Goal: Transaction & Acquisition: Purchase product/service

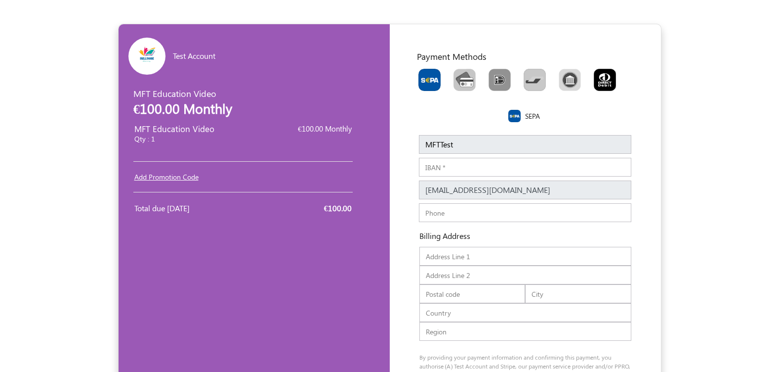
click at [452, 168] on input "IBAN" at bounding box center [525, 167] width 212 height 19
paste input "[FINANCIAL_ID]"
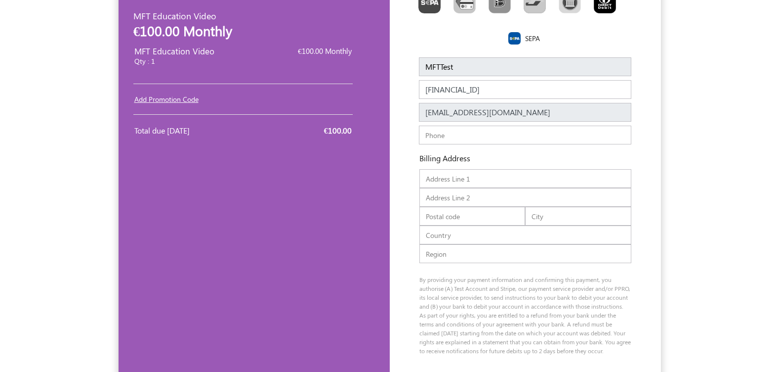
scroll to position [147, 0]
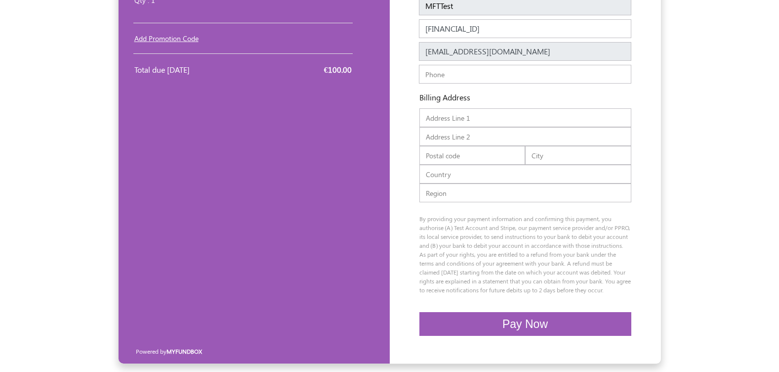
type input "[FINANCIAL_ID]"
click at [504, 322] on span "Pay Now" at bounding box center [524, 323] width 45 height 13
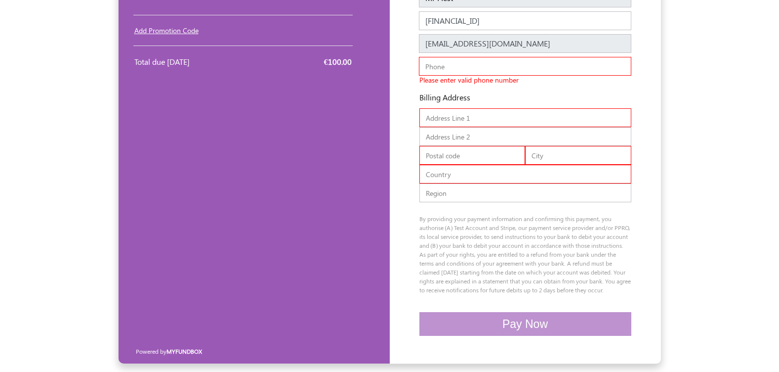
click at [439, 60] on input "text" at bounding box center [525, 66] width 212 height 19
click at [462, 57] on input "text" at bounding box center [525, 66] width 212 height 19
click at [489, 57] on input "text" at bounding box center [525, 66] width 212 height 19
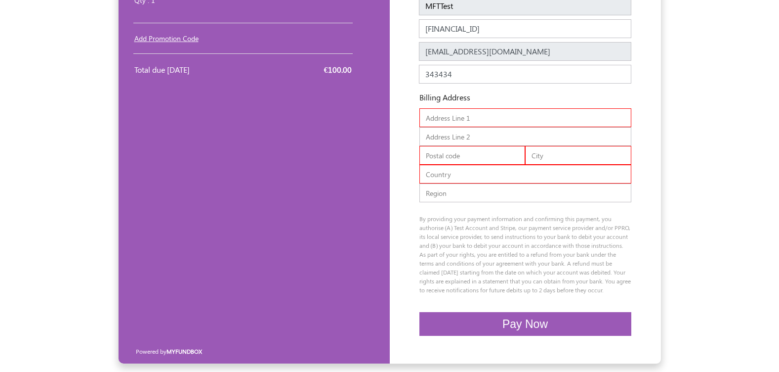
scroll to position [147, 0]
type input "34343434"
click at [494, 95] on div "Billing Address" at bounding box center [526, 98] width 242 height 13
click at [489, 110] on input "text" at bounding box center [525, 117] width 212 height 19
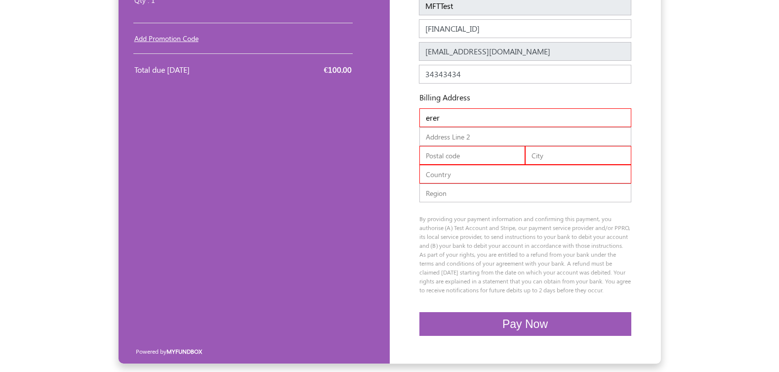
type input "erer"
click at [476, 127] on input "text" at bounding box center [525, 136] width 212 height 19
type input "ere"
click at [469, 151] on input "text" at bounding box center [472, 155] width 106 height 19
type input "erer"
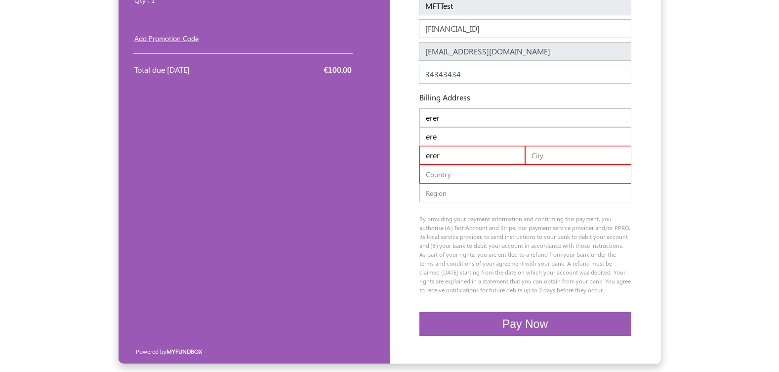
drag, startPoint x: 479, startPoint y: 147, endPoint x: 346, endPoint y: 147, distance: 132.9
click at [346, 147] on div "Test Account EUR USD GBP INR PKR USD GBP EUR EN ES NL MFT Education Video €100.…" at bounding box center [390, 124] width 542 height 477
click at [458, 146] on input "text" at bounding box center [472, 155] width 106 height 19
type input "600073"
click at [552, 146] on input "text" at bounding box center [578, 155] width 106 height 19
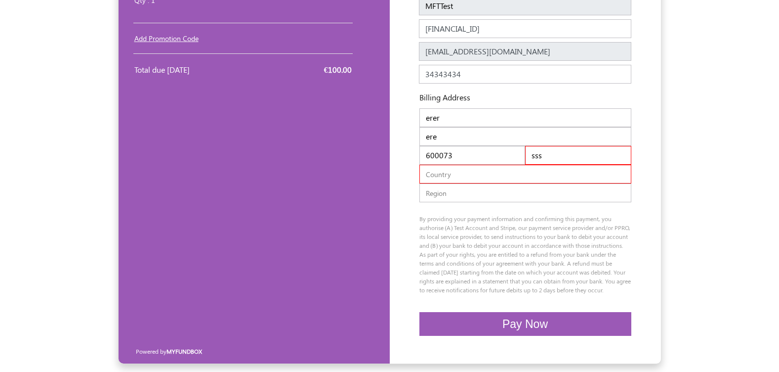
type input "sss"
drag, startPoint x: 481, startPoint y: 172, endPoint x: 482, endPoint y: 167, distance: 5.2
click at [481, 172] on input "text" at bounding box center [525, 174] width 212 height 19
type input "ssss"
click at [266, 243] on div "Test Account EUR USD GBP INR PKR USD GBP EUR EN ES NL MFT Education Video €100.…" at bounding box center [254, 124] width 271 height 477
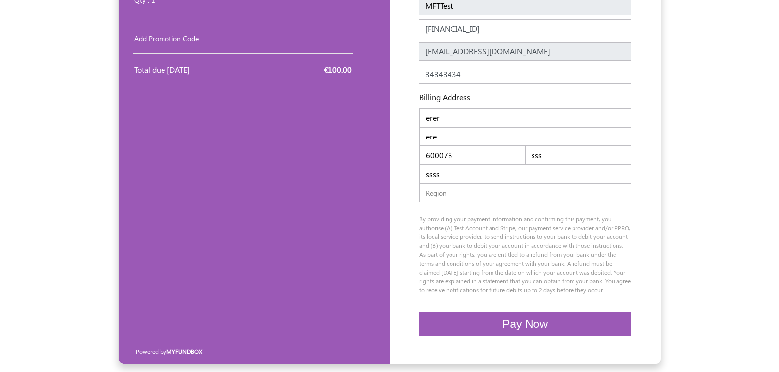
click at [490, 316] on button "Pay Now" at bounding box center [525, 324] width 212 height 24
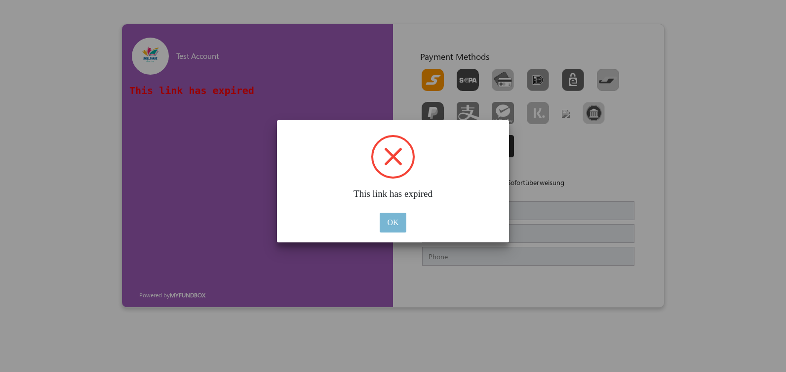
click at [388, 227] on button "OK" at bounding box center [393, 222] width 26 height 20
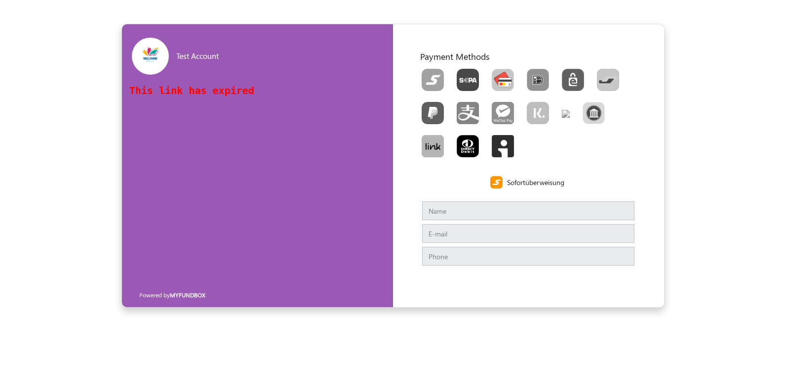
click at [506, 82] on img "Toolbar with button groups" at bounding box center [503, 80] width 22 height 22
click at [498, 75] on input "Toolbar with button groups" at bounding box center [495, 72] width 6 height 6
radio input "true"
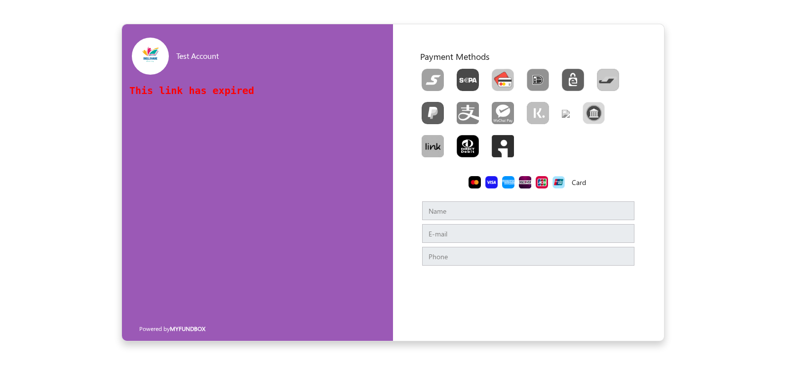
click at [491, 182] on img at bounding box center [492, 182] width 12 height 12
